Goal: Task Accomplishment & Management: Use online tool/utility

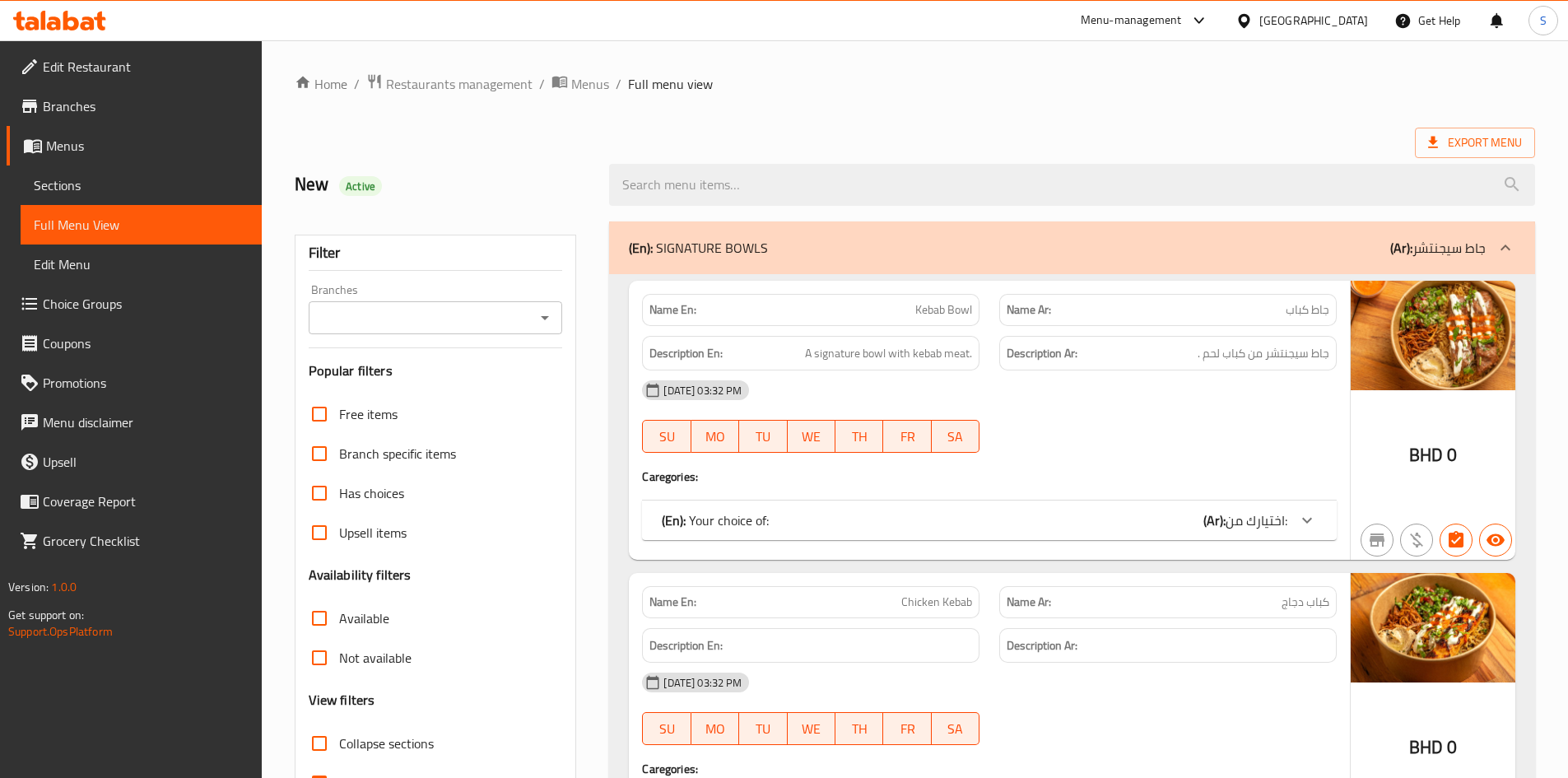
click at [1332, 25] on div "[GEOGRAPHIC_DATA]" at bounding box center [1313, 21] width 108 height 18
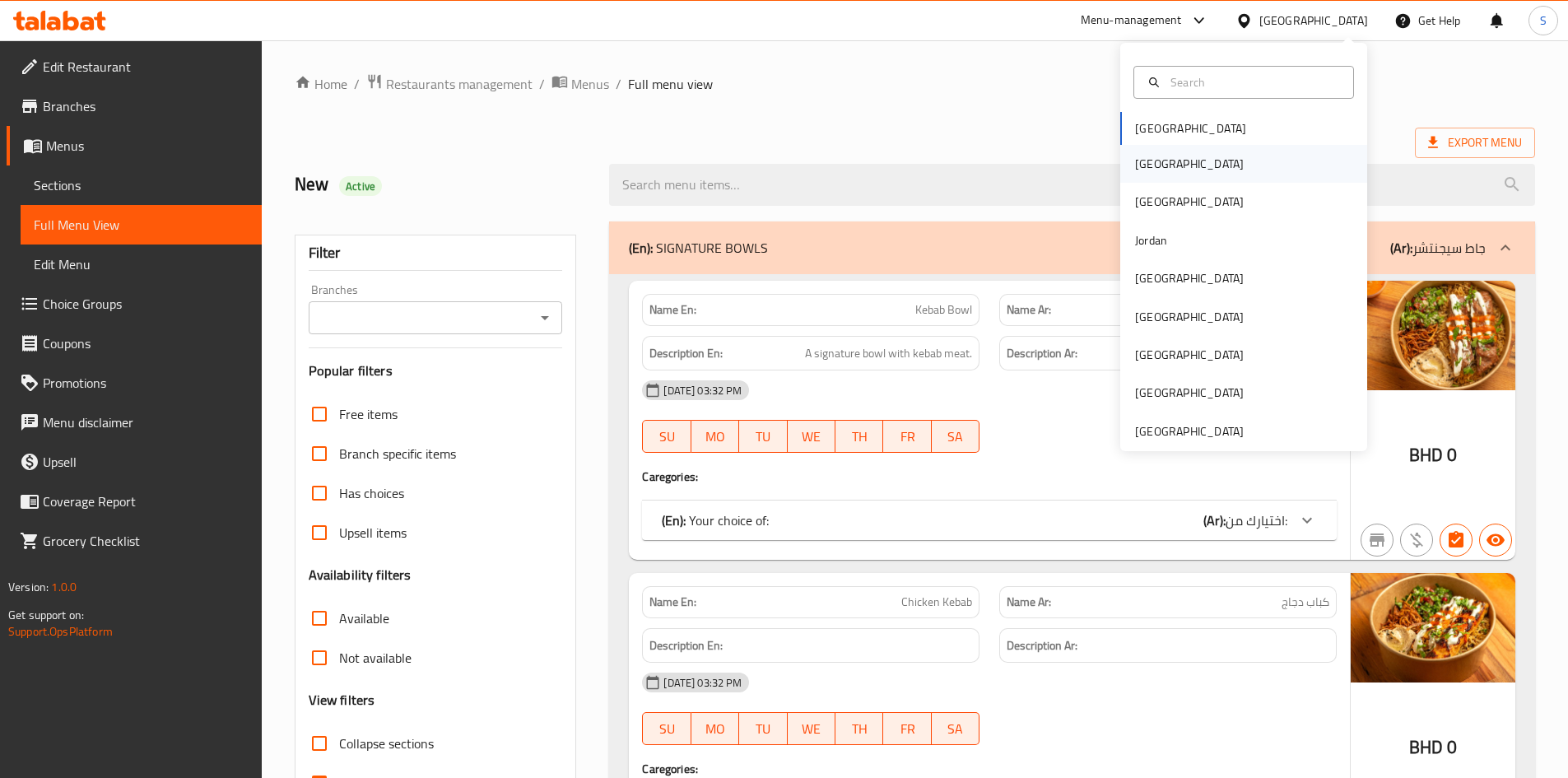
click at [1156, 162] on div "[GEOGRAPHIC_DATA]" at bounding box center [1189, 163] width 135 height 38
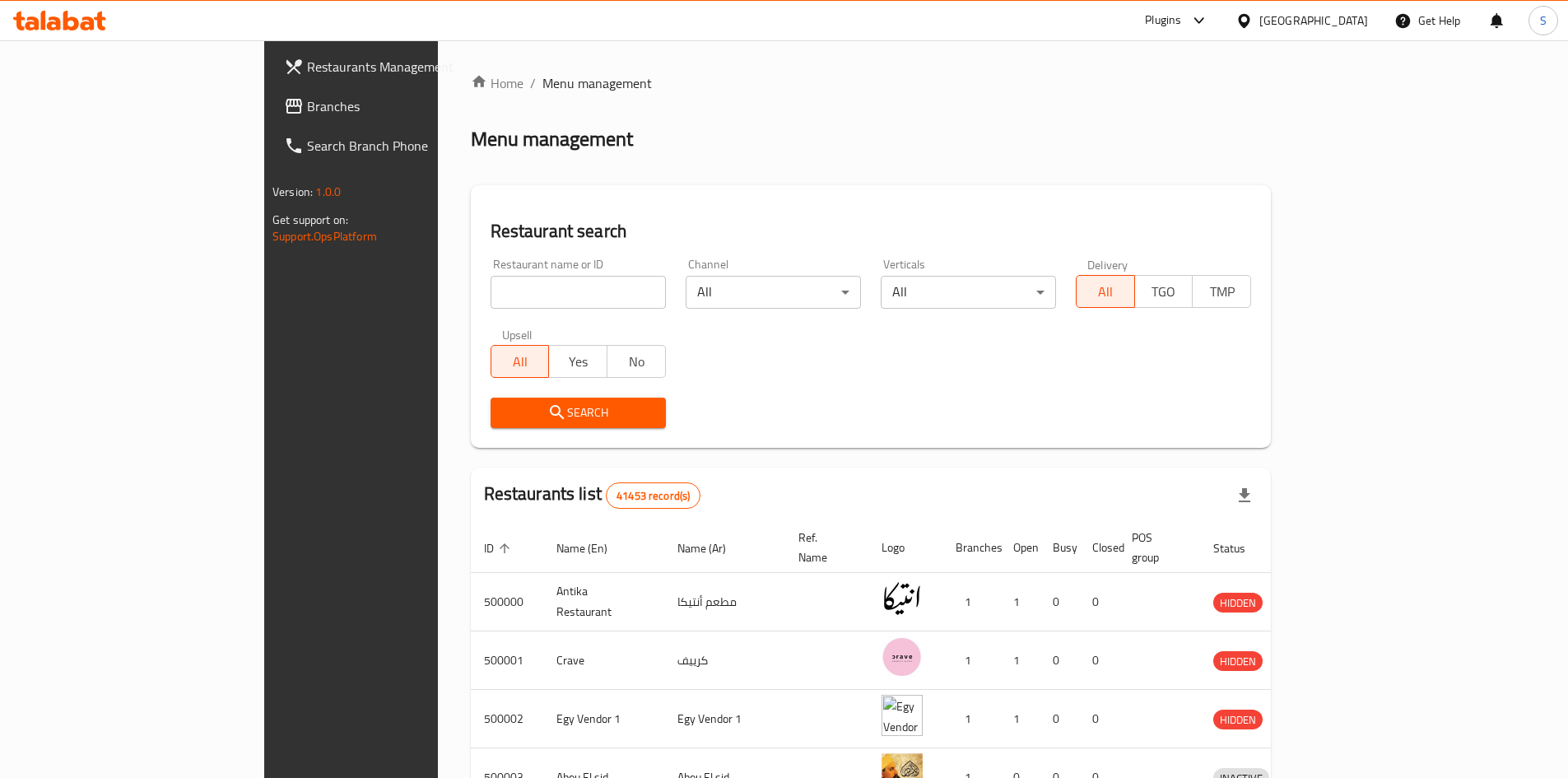
click at [592, 157] on div "Home / Menu management Menu management Restaurant search Restaurant name or ID …" at bounding box center [871, 643] width 800 height 1140
click at [307, 107] on span "Branches" at bounding box center [409, 107] width 206 height 20
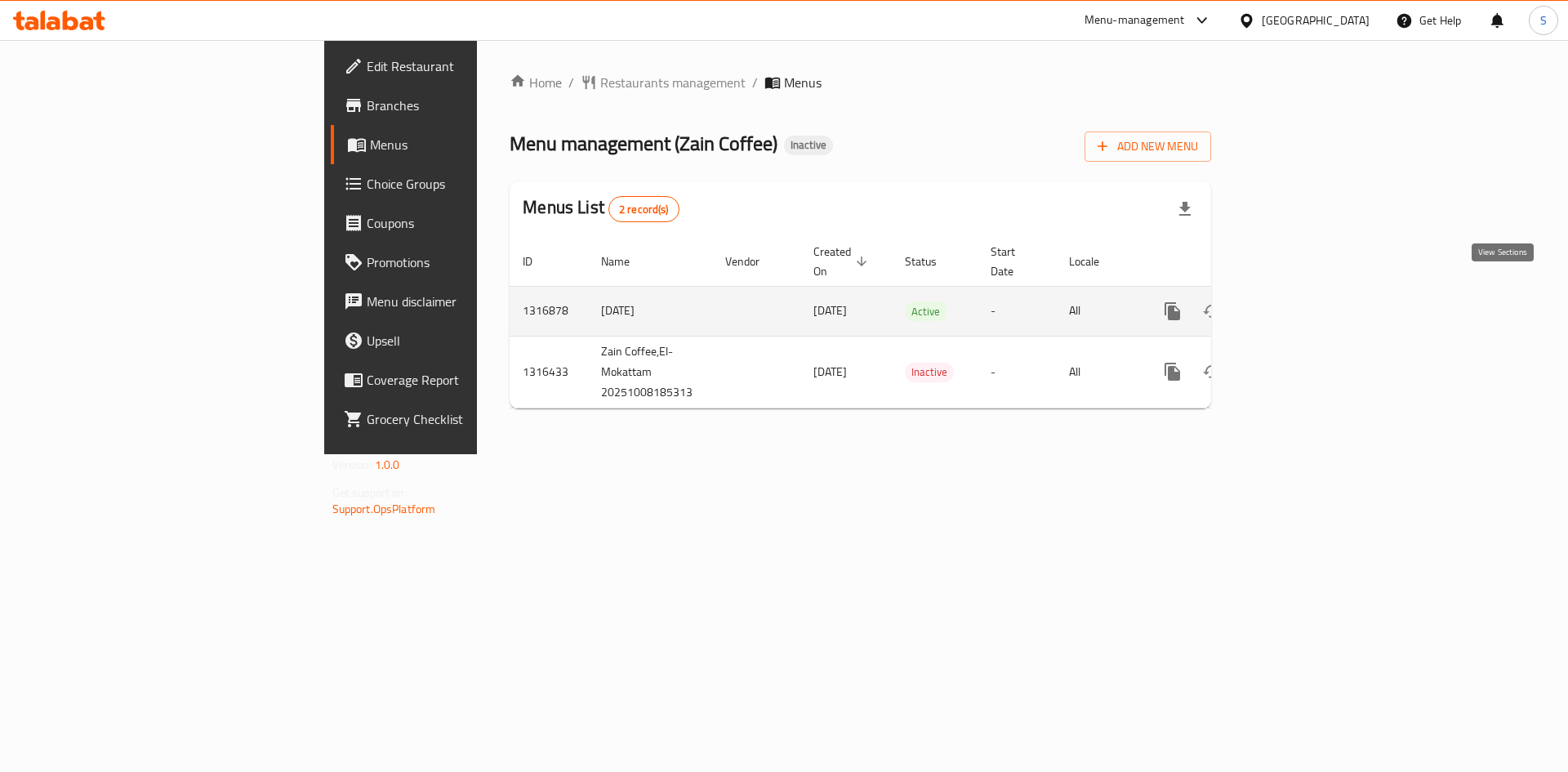
click at [1300, 301] on icon "enhanced table" at bounding box center [1290, 311] width 20 height 20
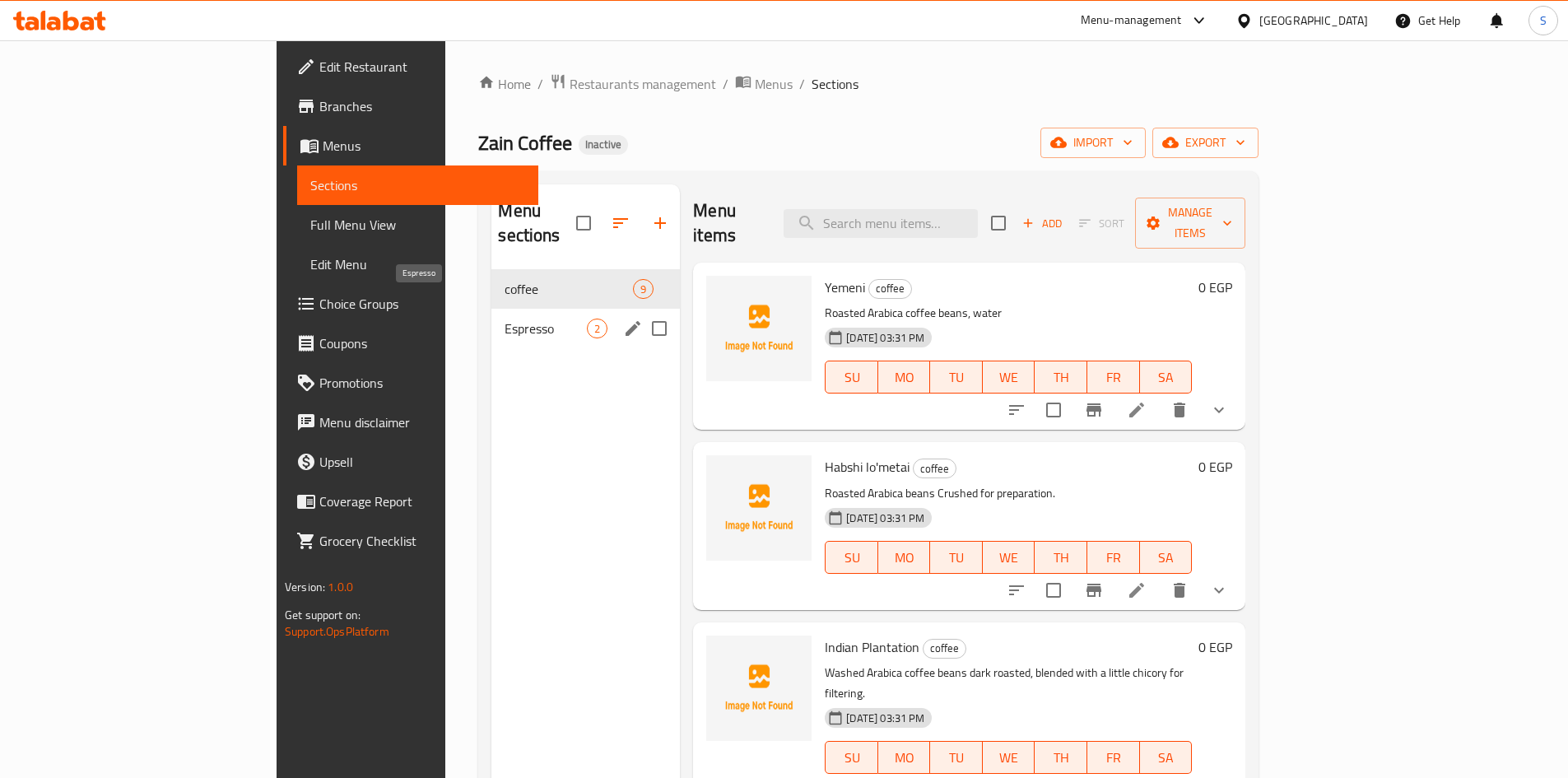
click at [504, 318] on span "Espresso" at bounding box center [545, 329] width 82 height 20
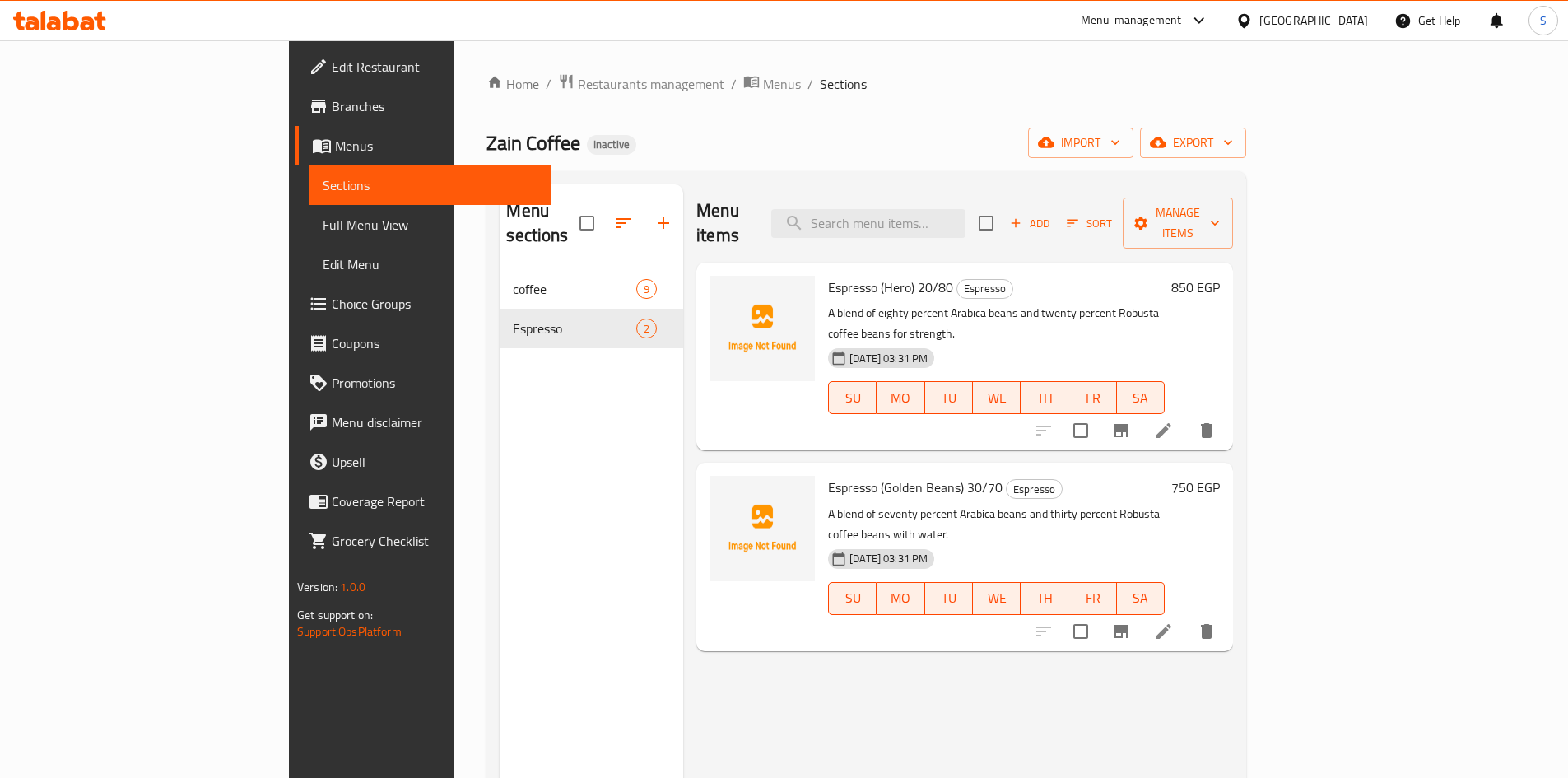
click at [323, 227] on span "Full Menu View" at bounding box center [430, 225] width 215 height 20
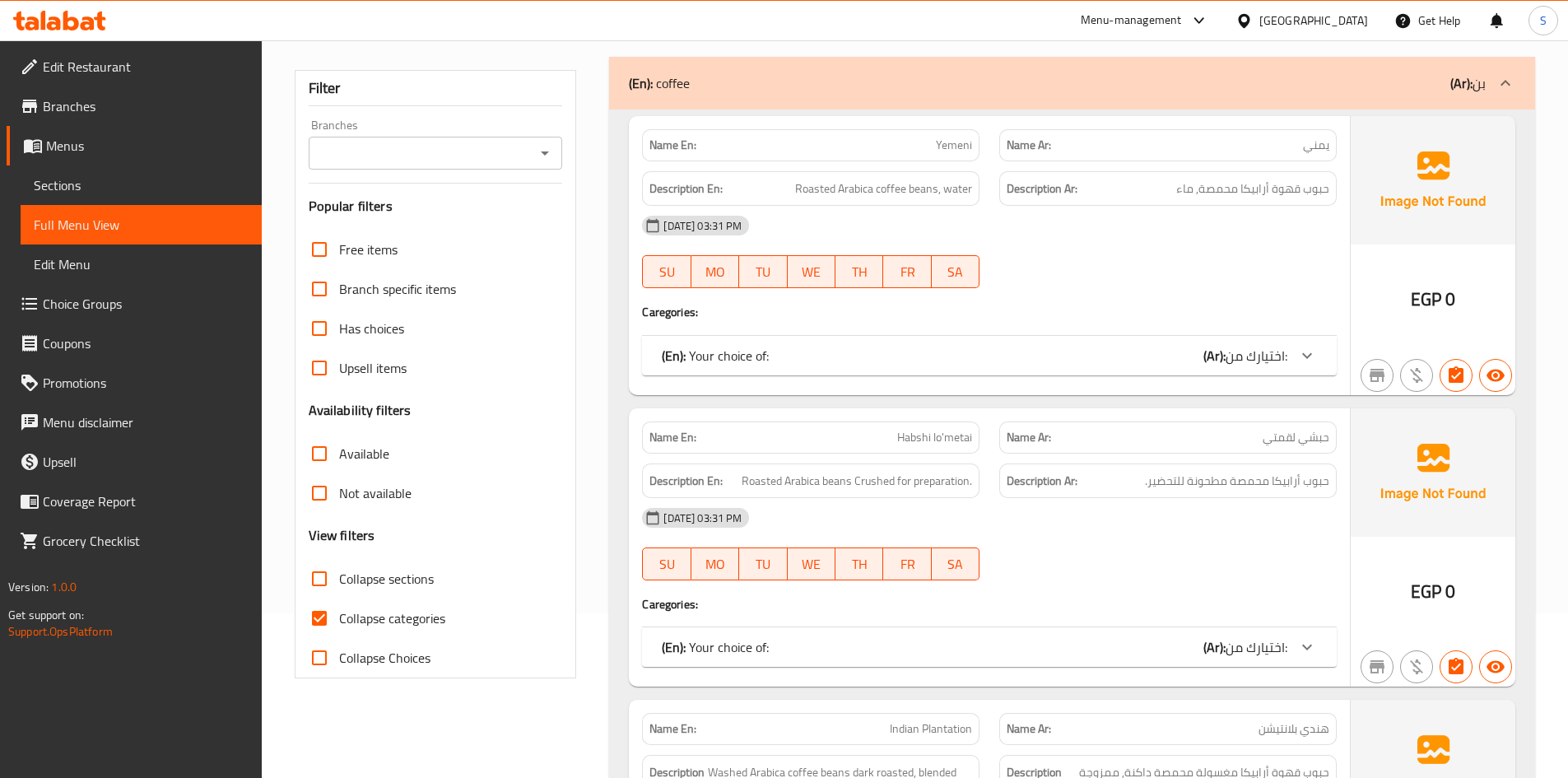
click at [343, 616] on span "Collapse categories" at bounding box center [392, 618] width 106 height 20
click at [339, 616] on input "Collapse categories" at bounding box center [319, 618] width 39 height 39
checkbox input "false"
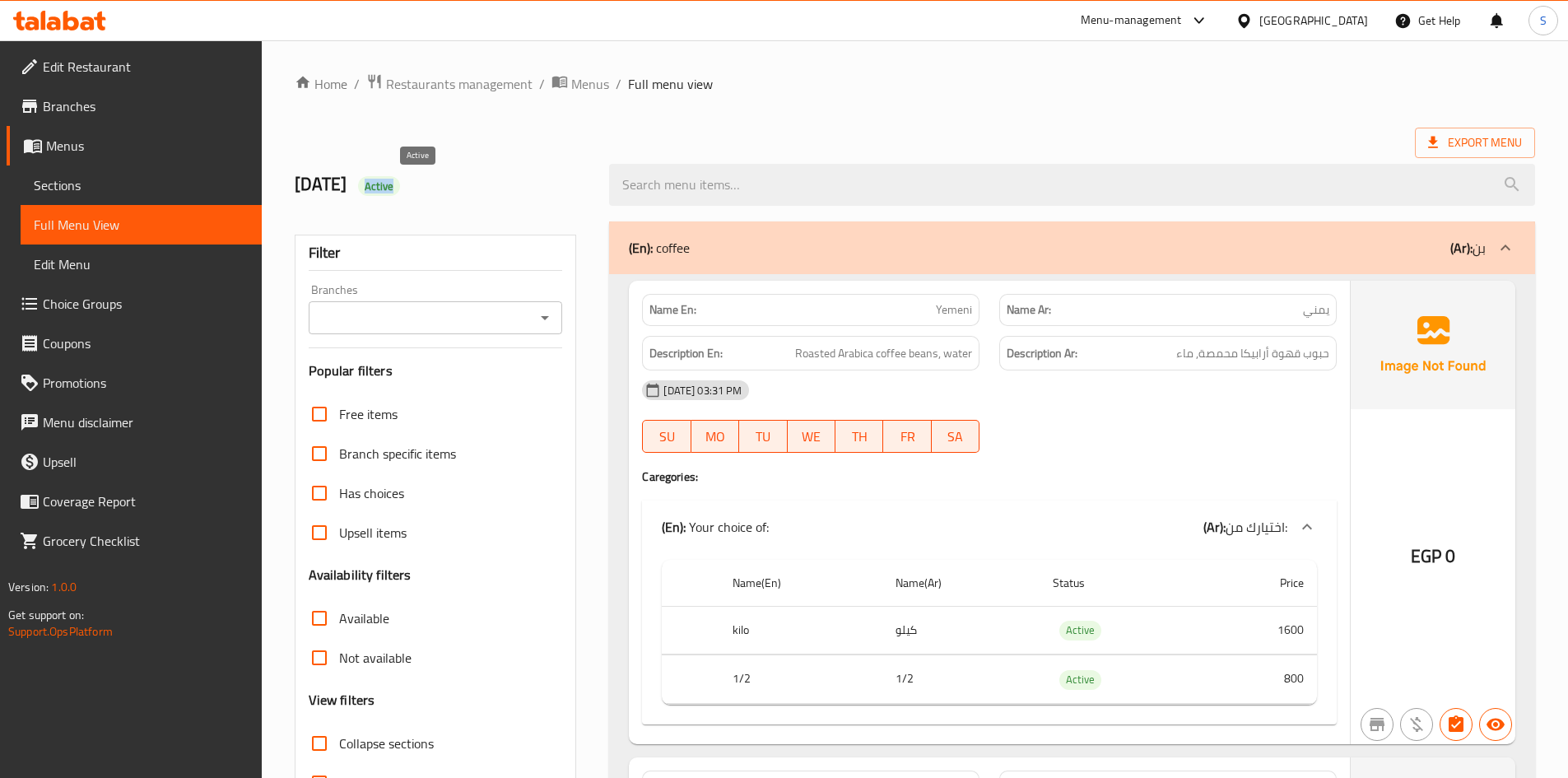
drag, startPoint x: 408, startPoint y: 179, endPoint x: 435, endPoint y: 186, distance: 27.9
click at [401, 186] on span "Active" at bounding box center [379, 187] width 43 height 16
copy span "Active"
click at [1453, 139] on span "Export Menu" at bounding box center [1476, 143] width 94 height 20
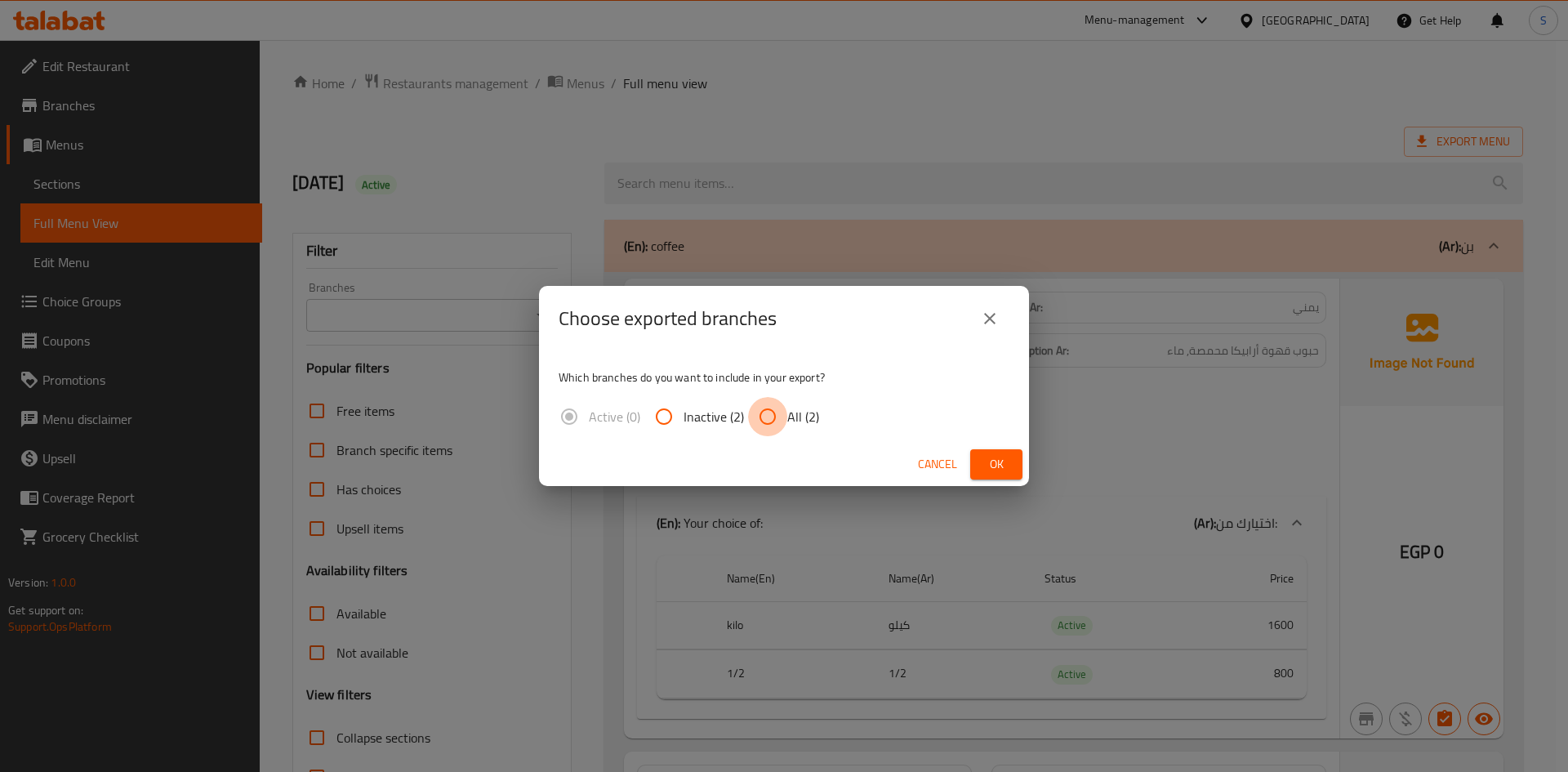
click at [766, 423] on input "All (2)" at bounding box center [767, 416] width 39 height 39
radio input "true"
click at [996, 450] on button "Ok" at bounding box center [996, 464] width 53 height 30
